Goal: Navigation & Orientation: Go to known website

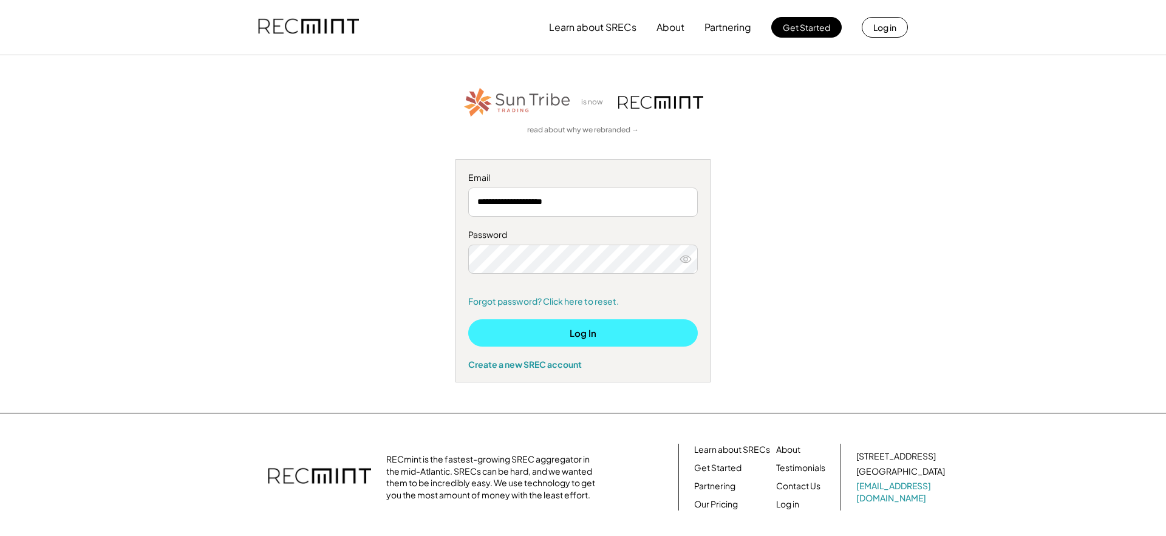
click at [590, 337] on button "Log In" at bounding box center [583, 332] width 230 height 27
